Goal: Information Seeking & Learning: Learn about a topic

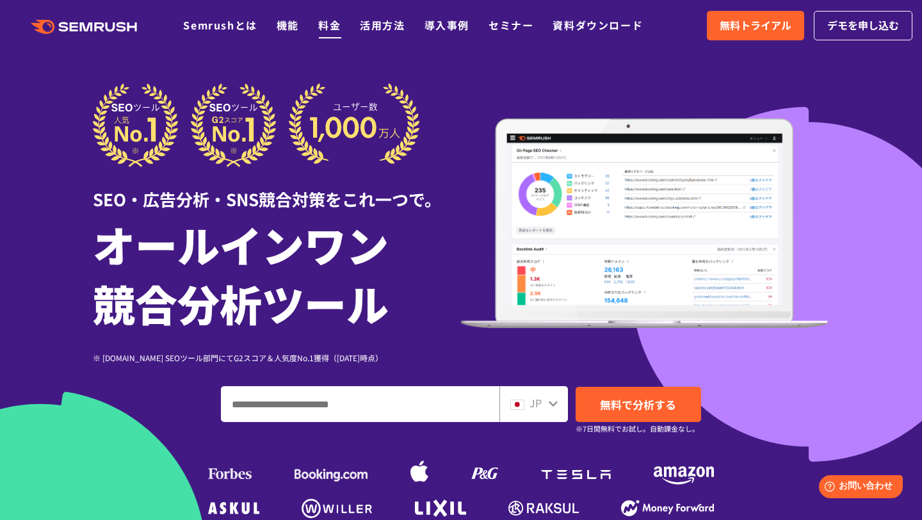
click at [331, 22] on link "料金" at bounding box center [329, 24] width 22 height 15
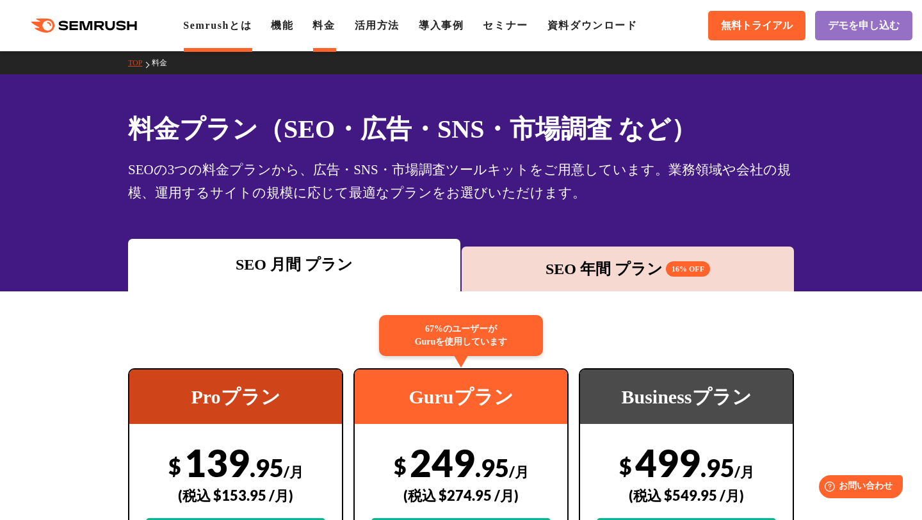
click at [252, 25] on link "Semrushとは" at bounding box center [217, 25] width 69 height 11
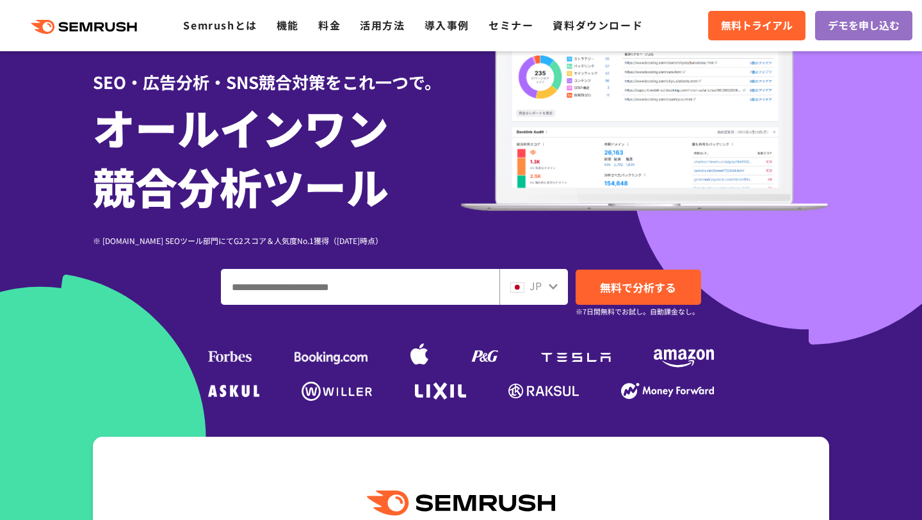
scroll to position [111, 0]
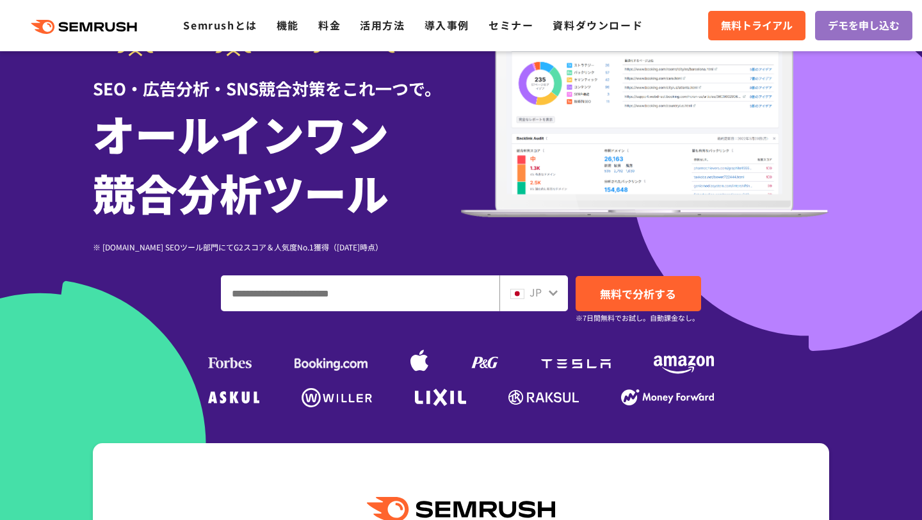
click at [445, 294] on input "ドメイン、キーワードまたはURLを入力してください" at bounding box center [360, 293] width 277 height 35
paste input "**********"
type input "**********"
click at [602, 304] on link "無料で分析する" at bounding box center [639, 293] width 126 height 35
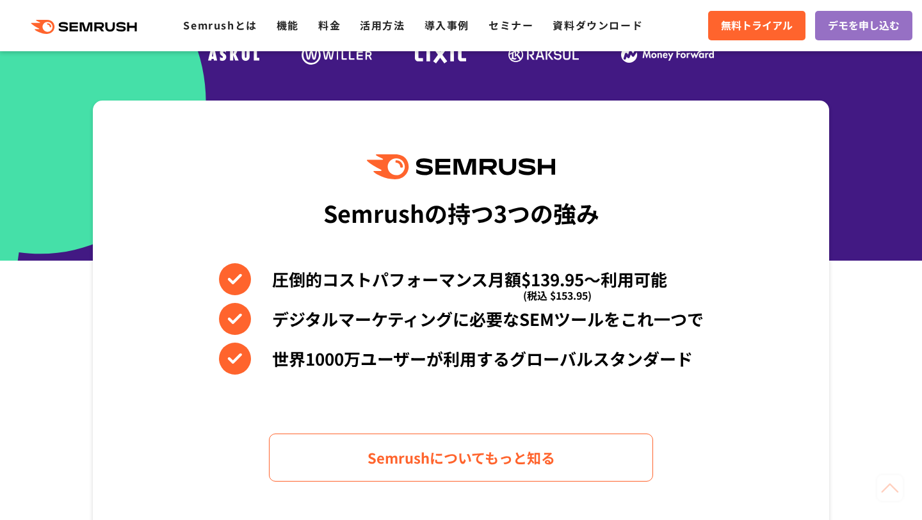
scroll to position [611, 0]
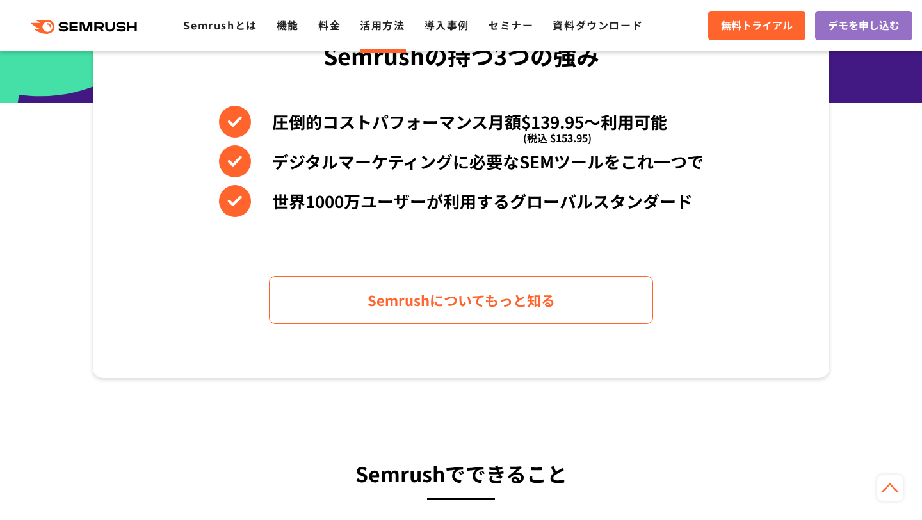
click at [390, 33] on li "活用方法" at bounding box center [382, 25] width 45 height 17
click at [388, 27] on link "活用方法" at bounding box center [382, 24] width 45 height 15
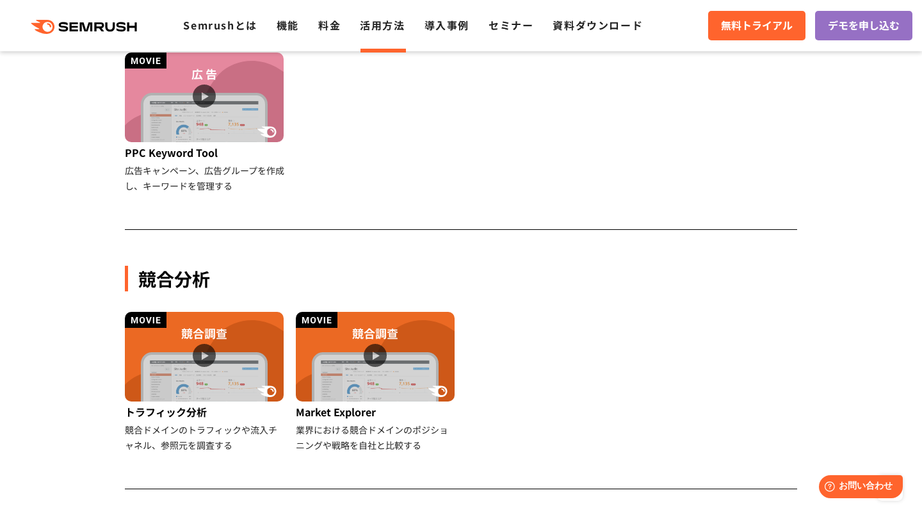
scroll to position [941, 0]
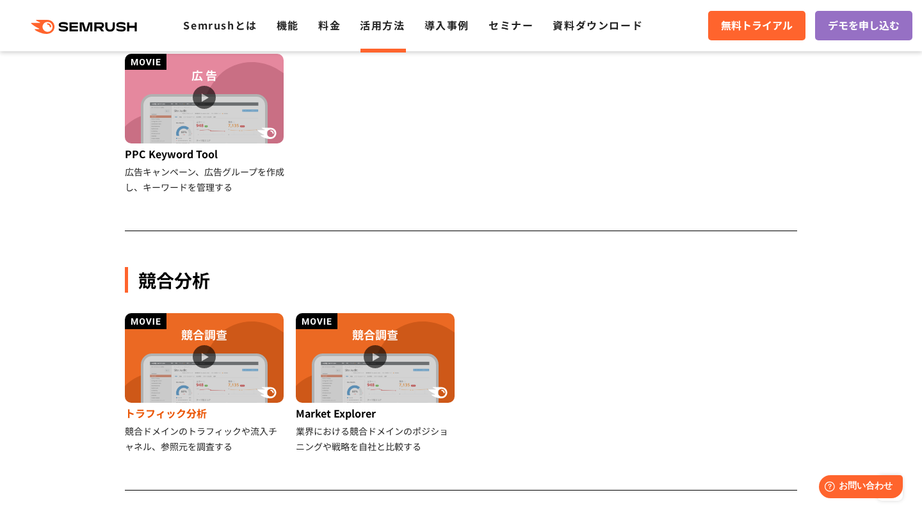
click at [206, 358] on img at bounding box center [204, 358] width 159 height 90
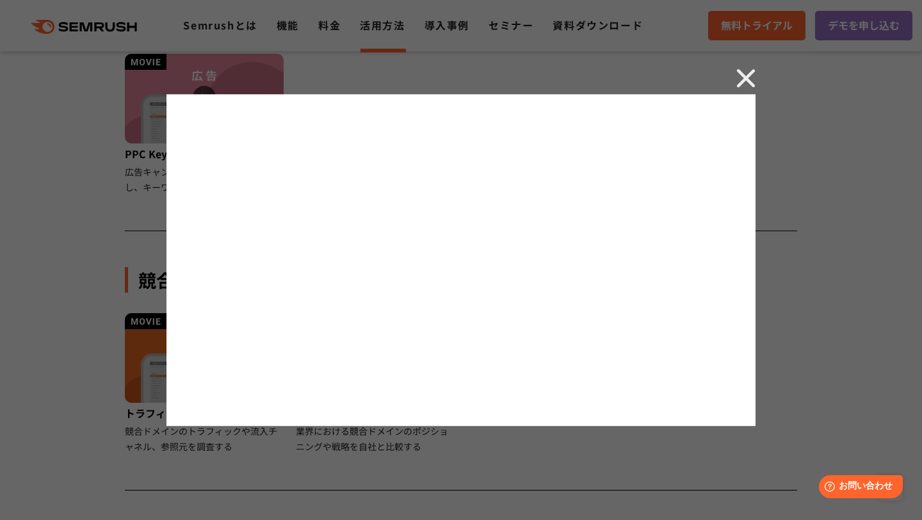
click at [744, 73] on img at bounding box center [746, 78] width 19 height 19
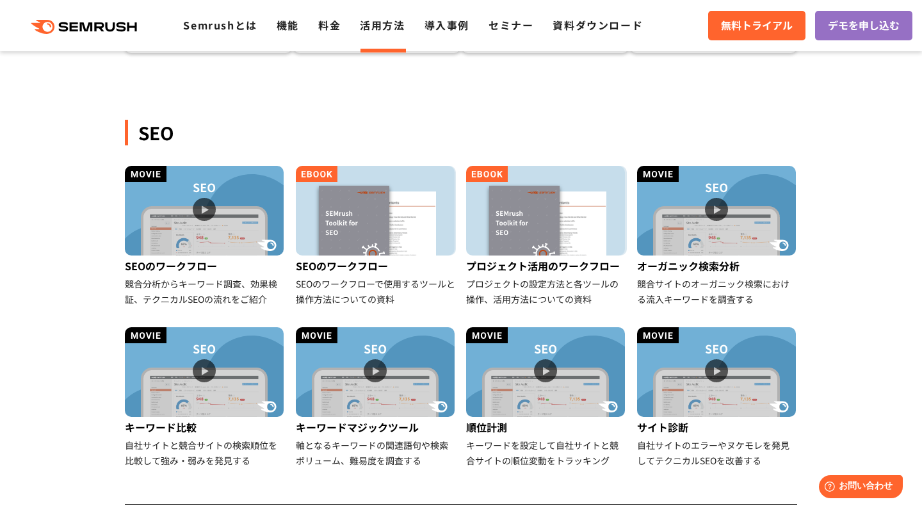
scroll to position [279, 0]
